Goal: Task Accomplishment & Management: Use online tool/utility

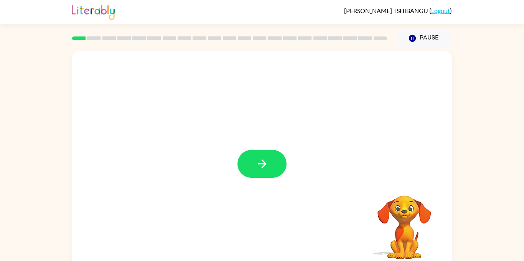
click at [252, 187] on div at bounding box center [262, 160] width 380 height 219
click at [269, 163] on button "button" at bounding box center [261, 164] width 49 height 28
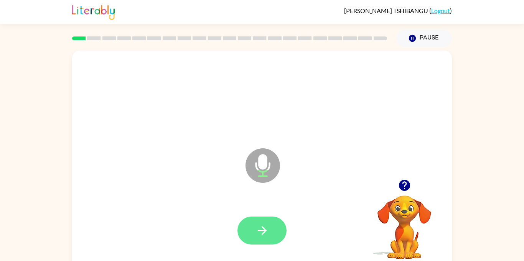
click at [271, 225] on button "button" at bounding box center [261, 231] width 49 height 28
click at [263, 237] on icon "button" at bounding box center [261, 230] width 13 height 13
click at [266, 233] on icon "button" at bounding box center [261, 230] width 13 height 13
click at [279, 234] on button "button" at bounding box center [261, 231] width 49 height 28
click at [276, 222] on button "button" at bounding box center [261, 231] width 49 height 28
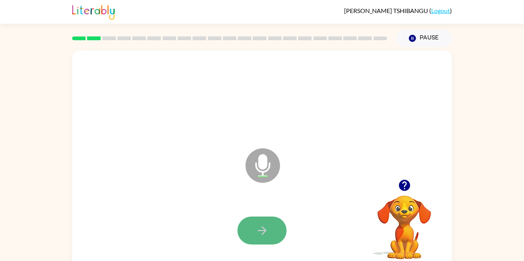
click at [268, 217] on button "button" at bounding box center [261, 231] width 49 height 28
click at [267, 233] on icon "button" at bounding box center [261, 230] width 13 height 13
click at [285, 222] on div at bounding box center [261, 231] width 49 height 28
click at [269, 231] on button "button" at bounding box center [261, 231] width 49 height 28
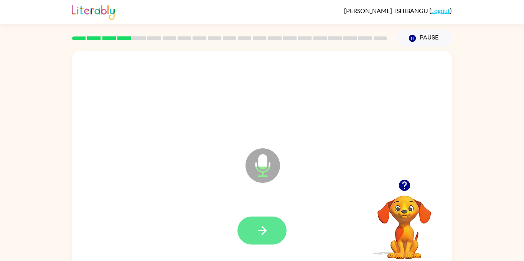
click at [279, 230] on button "button" at bounding box center [261, 231] width 49 height 28
click at [279, 222] on button "button" at bounding box center [261, 231] width 49 height 28
click at [253, 236] on button "button" at bounding box center [261, 231] width 49 height 28
click at [263, 228] on icon "button" at bounding box center [261, 230] width 9 height 9
click at [284, 225] on button "button" at bounding box center [261, 231] width 49 height 28
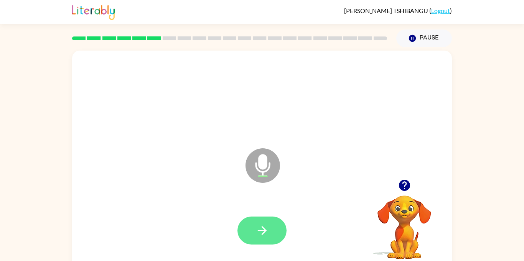
click at [276, 230] on button "button" at bounding box center [261, 231] width 49 height 28
click at [278, 237] on button "button" at bounding box center [261, 231] width 49 height 28
click at [272, 233] on button "button" at bounding box center [261, 231] width 49 height 28
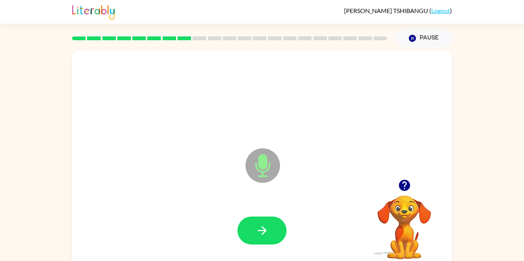
click at [243, 217] on div at bounding box center [261, 231] width 49 height 28
click at [268, 217] on button "button" at bounding box center [261, 231] width 49 height 28
click at [254, 224] on button "button" at bounding box center [261, 231] width 49 height 28
click at [278, 205] on div at bounding box center [262, 230] width 364 height 63
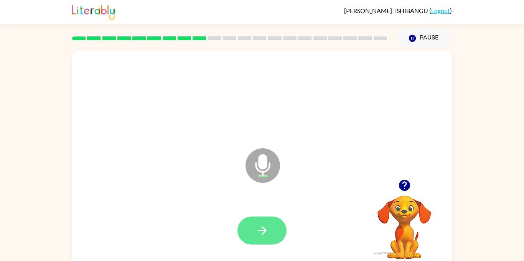
click at [278, 235] on button "button" at bounding box center [261, 231] width 49 height 28
click at [260, 238] on button "button" at bounding box center [261, 231] width 49 height 28
click at [276, 226] on button "button" at bounding box center [261, 231] width 49 height 28
click at [268, 220] on button "button" at bounding box center [261, 231] width 49 height 28
click at [271, 223] on button "button" at bounding box center [261, 231] width 49 height 28
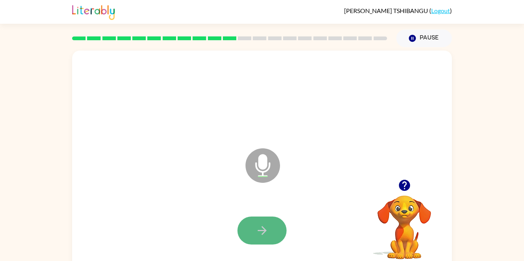
click at [279, 241] on button "button" at bounding box center [261, 231] width 49 height 28
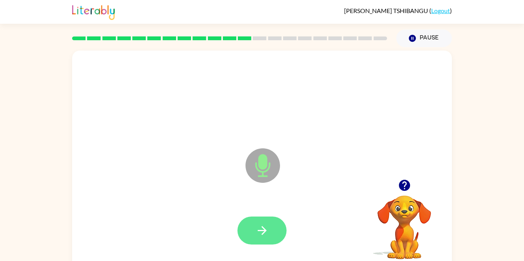
click at [258, 225] on icon "button" at bounding box center [261, 230] width 13 height 13
click at [272, 242] on button "button" at bounding box center [261, 231] width 49 height 28
click at [265, 225] on icon "button" at bounding box center [261, 230] width 13 height 13
click at [261, 240] on button "button" at bounding box center [261, 231] width 49 height 28
click at [261, 220] on button "button" at bounding box center [261, 231] width 49 height 28
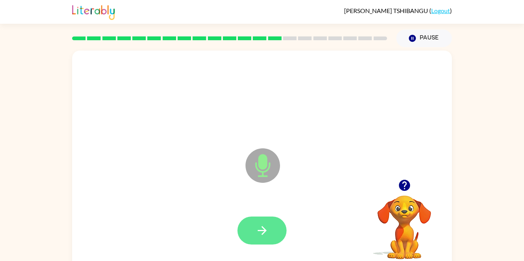
click at [271, 231] on button "button" at bounding box center [261, 231] width 49 height 28
click at [264, 236] on icon "button" at bounding box center [261, 230] width 13 height 13
click at [259, 230] on icon "button" at bounding box center [261, 230] width 9 height 9
click at [261, 217] on button "button" at bounding box center [261, 231] width 49 height 28
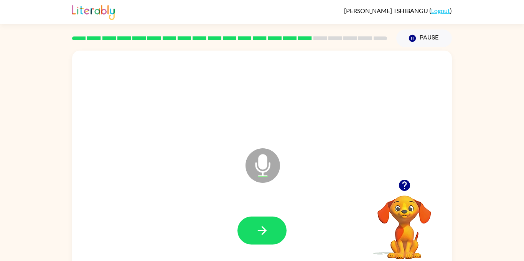
click at [303, 219] on div at bounding box center [262, 230] width 364 height 63
click at [268, 234] on icon "button" at bounding box center [261, 230] width 13 height 13
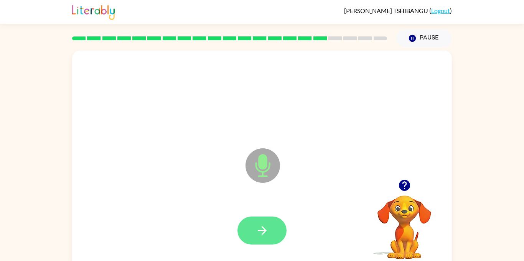
click at [266, 236] on icon "button" at bounding box center [261, 230] width 13 height 13
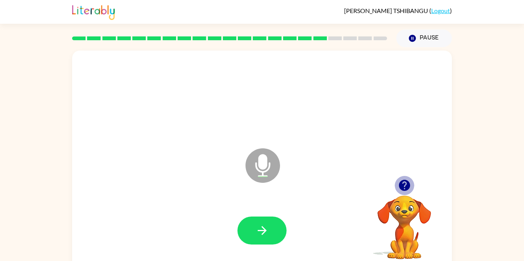
click at [403, 189] on icon "button" at bounding box center [403, 185] width 11 height 11
click at [261, 228] on icon "button" at bounding box center [261, 230] width 13 height 13
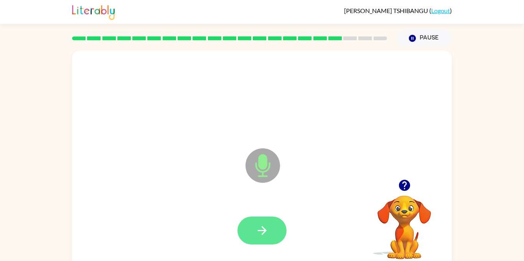
click at [267, 222] on button "button" at bounding box center [261, 231] width 49 height 28
click at [277, 225] on button "button" at bounding box center [261, 231] width 49 height 28
click at [270, 223] on button "button" at bounding box center [261, 231] width 49 height 28
click at [282, 224] on button "button" at bounding box center [261, 231] width 49 height 28
click at [403, 191] on icon "button" at bounding box center [404, 185] width 13 height 13
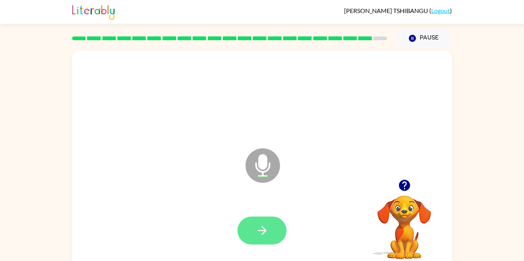
click at [255, 227] on button "button" at bounding box center [261, 231] width 49 height 28
click at [262, 223] on button "button" at bounding box center [261, 231] width 49 height 28
